Goal: Communication & Community: Answer question/provide support

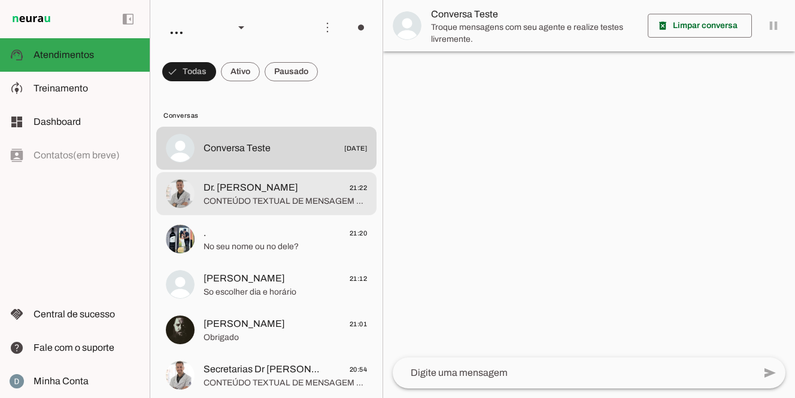
click at [257, 194] on span "Dr. [PERSON_NAME]" at bounding box center [250, 188] width 95 height 14
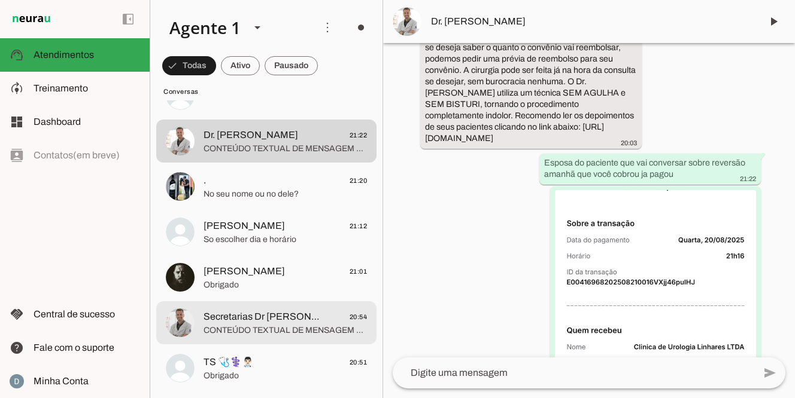
scroll to position [93, 0]
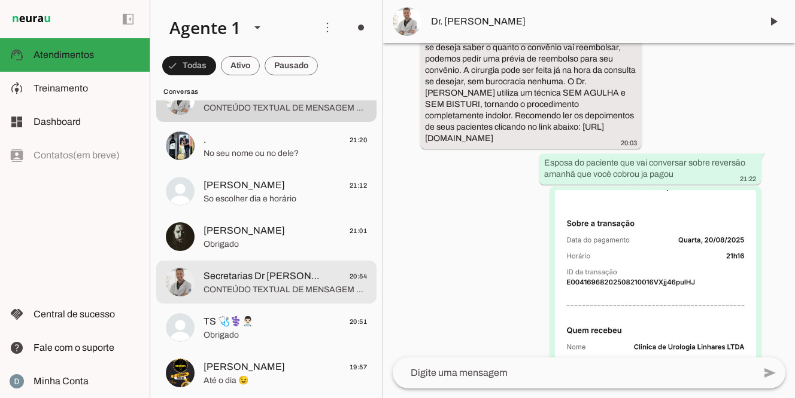
click at [276, 287] on span "CONTEÚDO TEXTUAL DE MENSAGEM COM IMAGEM (URL [URL][DOMAIN_NAME]) :" at bounding box center [284, 290] width 163 height 12
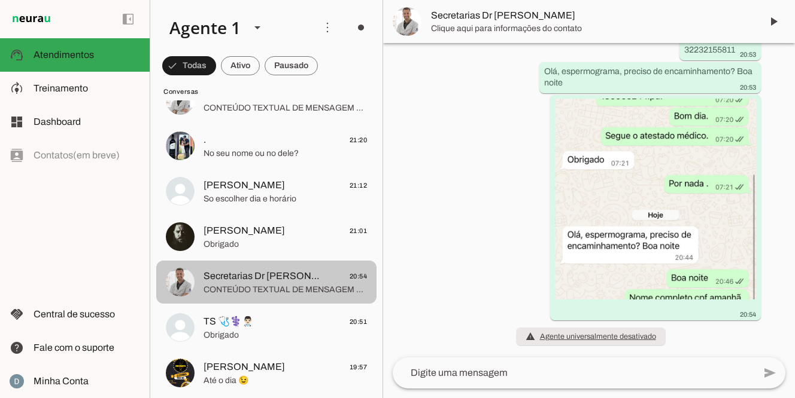
scroll to position [7395, 0]
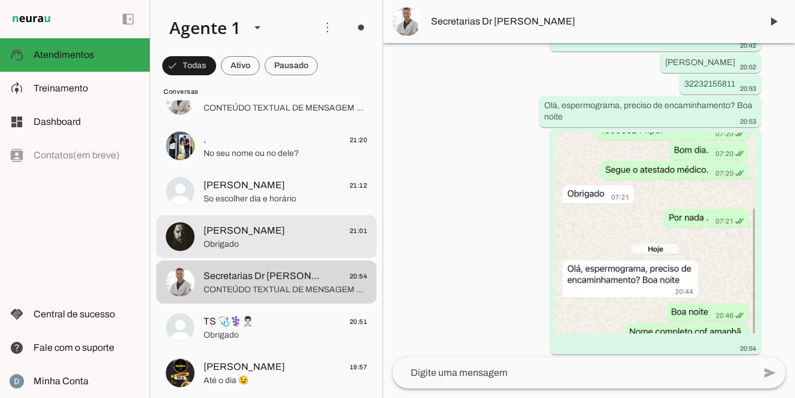
click at [286, 242] on span "Obrigado" at bounding box center [284, 245] width 163 height 12
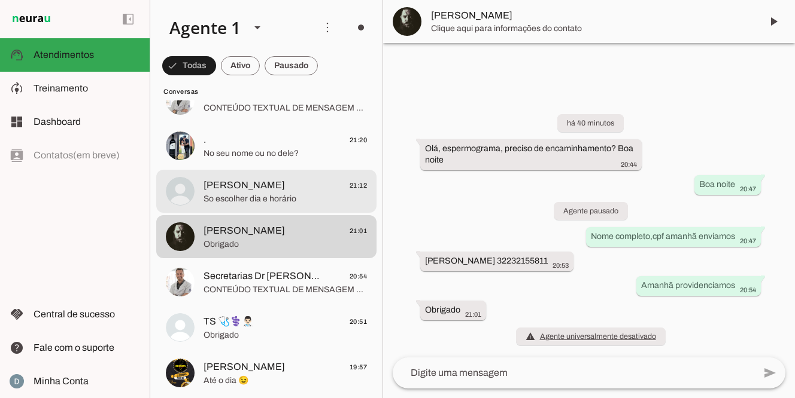
click at [287, 196] on span "So escolher dia e horário" at bounding box center [284, 199] width 163 height 12
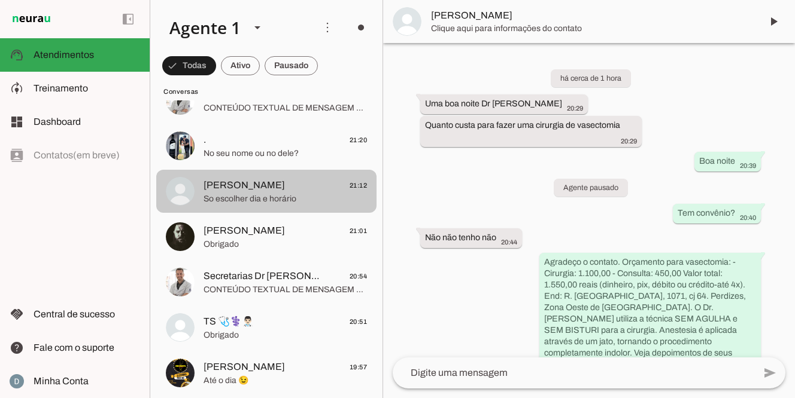
scroll to position [115, 0]
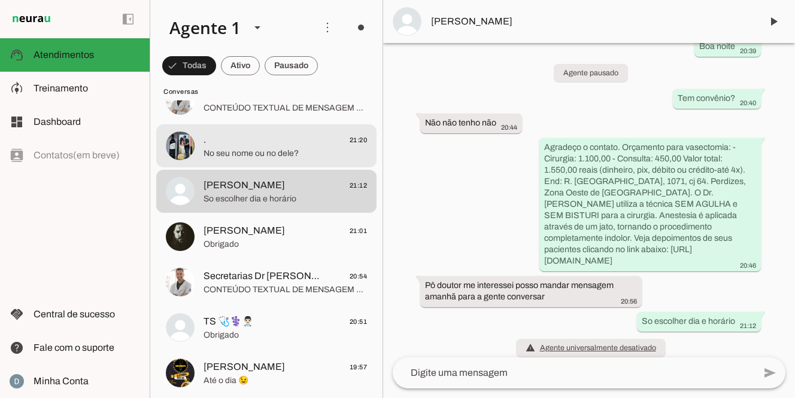
click at [293, 150] on span "No seu nome ou no dele?" at bounding box center [284, 154] width 163 height 12
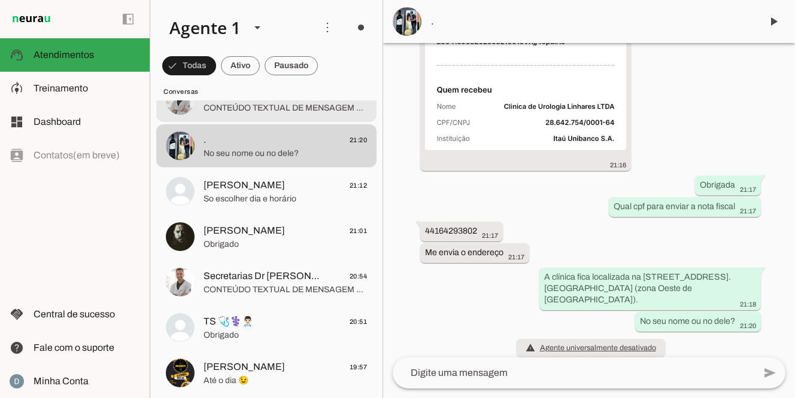
click at [301, 103] on span "CONTEÚDO TEXTUAL DE MENSAGEM COM IMAGEM (URL [URL][DOMAIN_NAME]) :" at bounding box center [284, 108] width 163 height 12
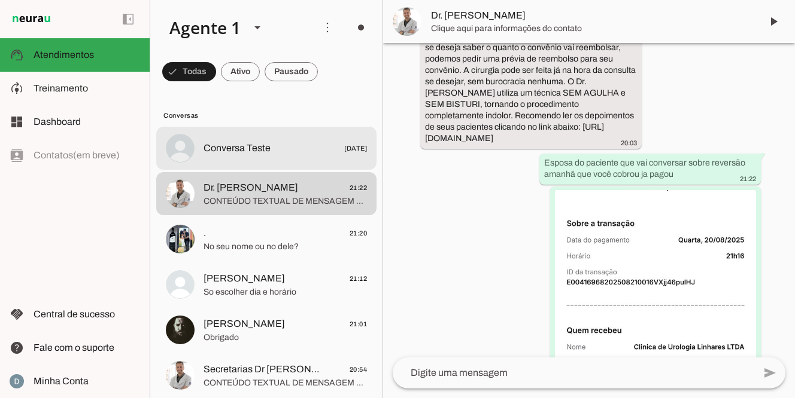
click at [257, 157] on md-item "Conversa Teste [DATE]" at bounding box center [266, 148] width 220 height 43
